Goal: Information Seeking & Learning: Learn about a topic

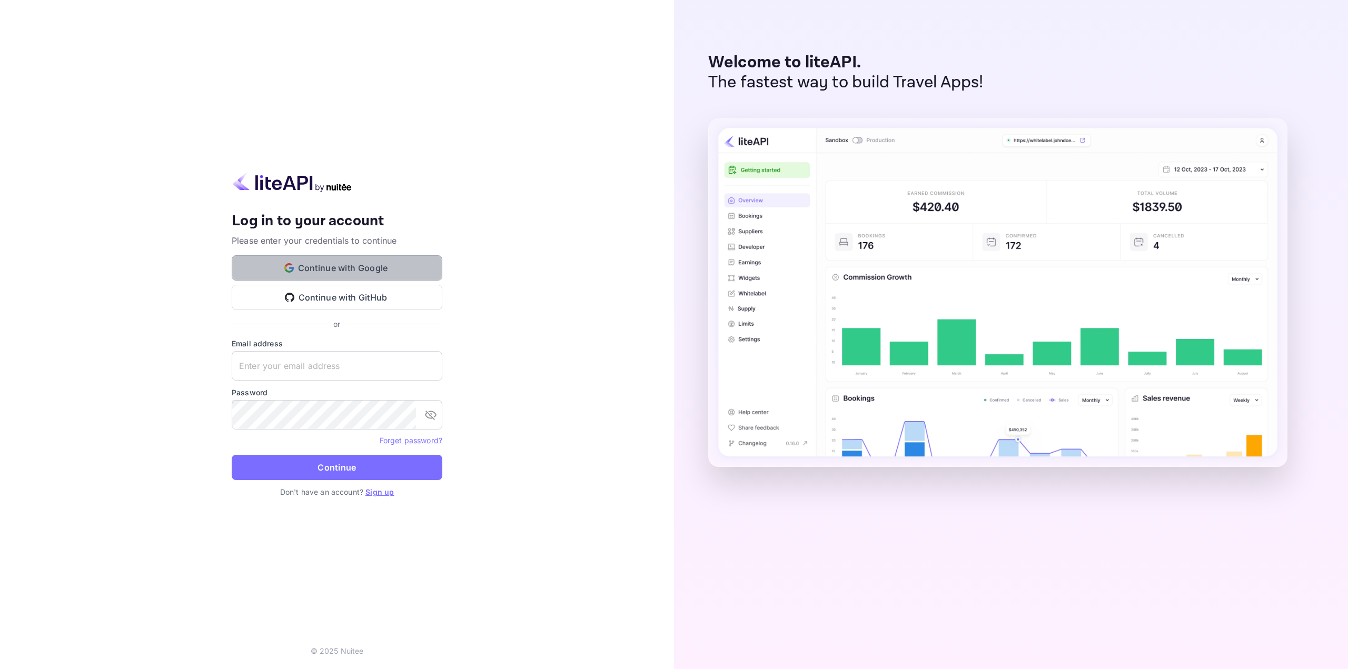
click at [362, 266] on button "Continue with Google" at bounding box center [337, 267] width 211 height 25
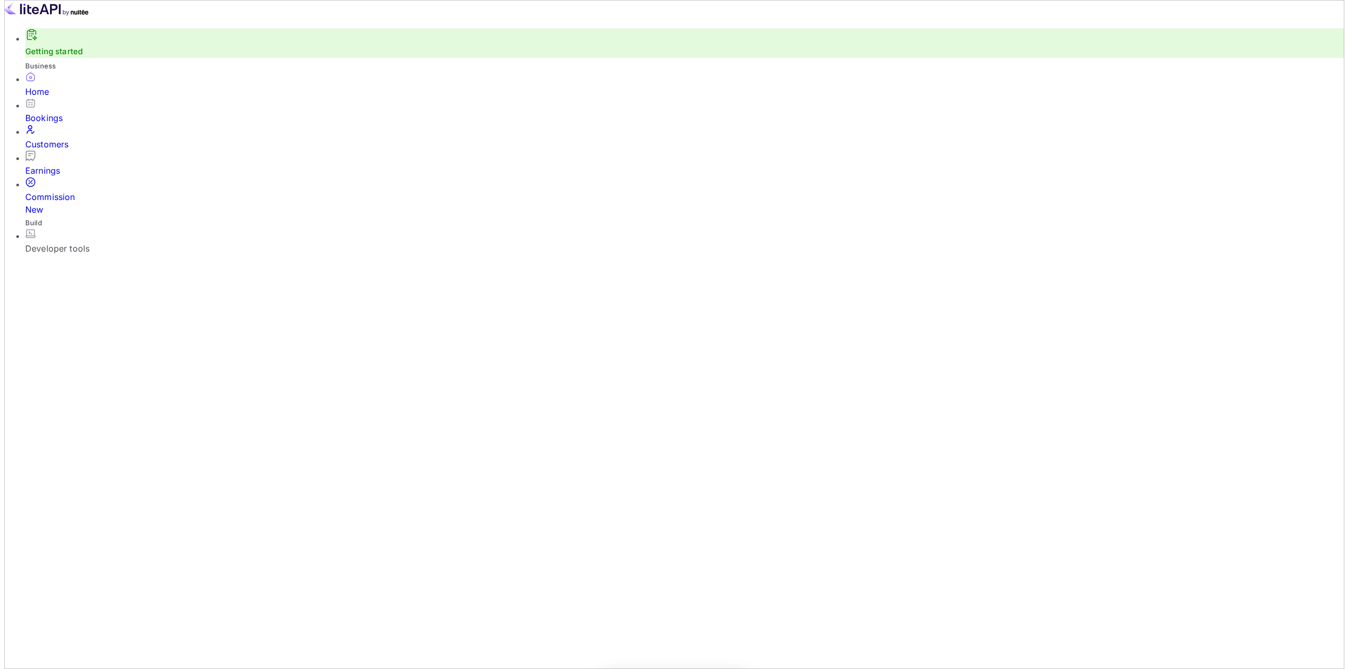
scroll to position [163, 378]
